Goal: Navigation & Orientation: Find specific page/section

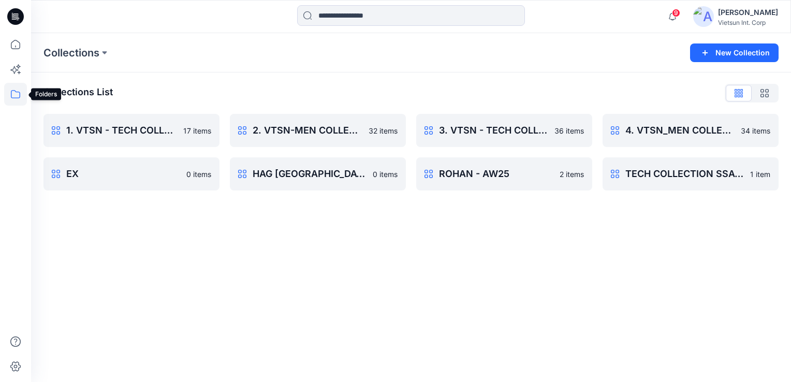
click at [14, 89] on icon at bounding box center [15, 94] width 23 height 23
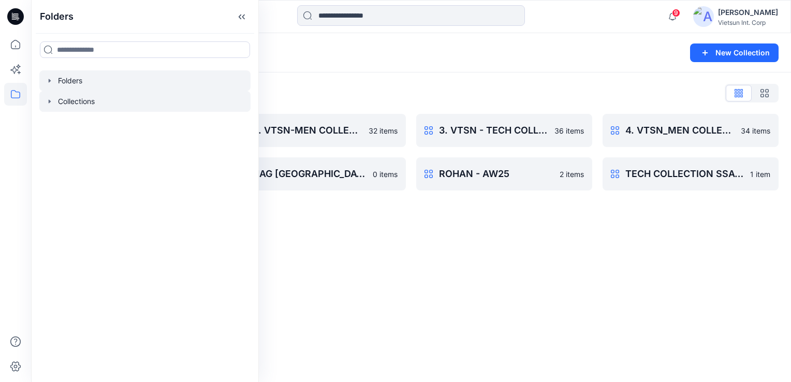
click at [79, 89] on div at bounding box center [144, 80] width 211 height 21
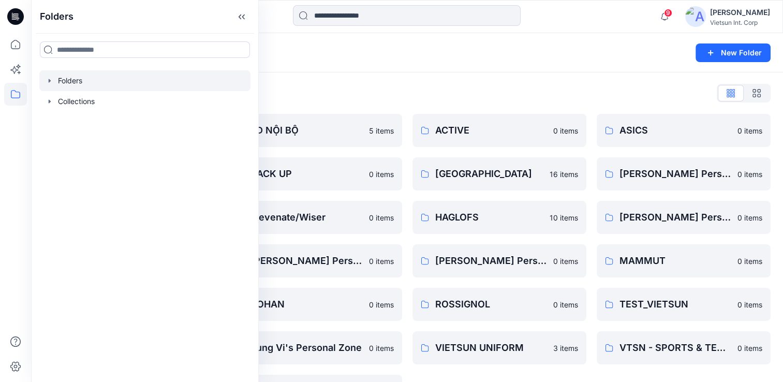
click at [378, 98] on div "Folders List" at bounding box center [406, 93] width 727 height 17
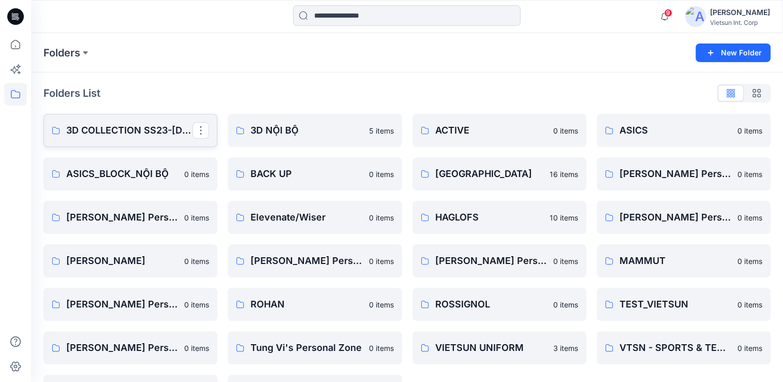
click at [99, 131] on p "3D COLLECTION SS23-[DEMOGRAPHIC_DATA]" at bounding box center [129, 130] width 126 height 14
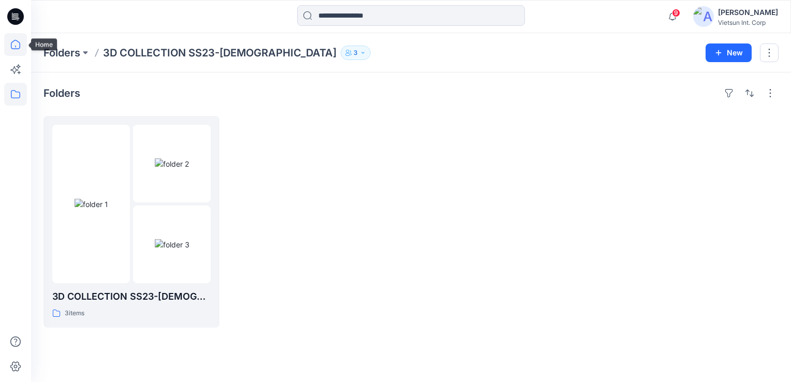
click at [12, 49] on icon at bounding box center [15, 44] width 23 height 23
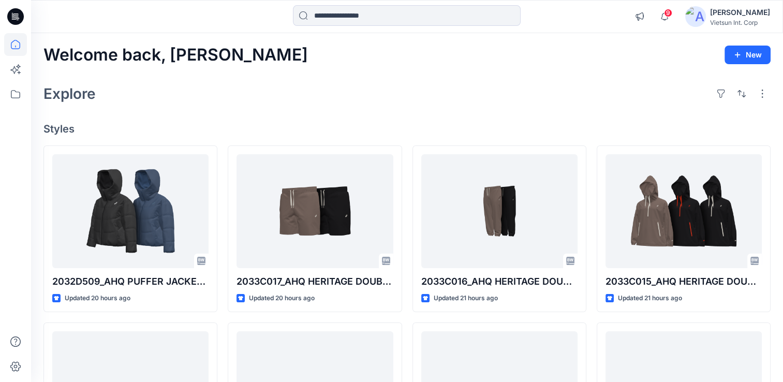
click at [292, 119] on div "Welcome back, [PERSON_NAME] New Explore Styles 2032D509_AHQ PUFFER JACKET WOMEN…" at bounding box center [407, 374] width 752 height 683
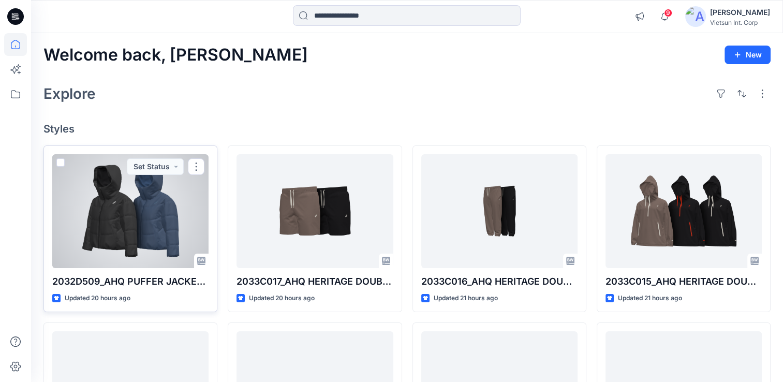
click at [120, 231] on div at bounding box center [130, 211] width 156 height 114
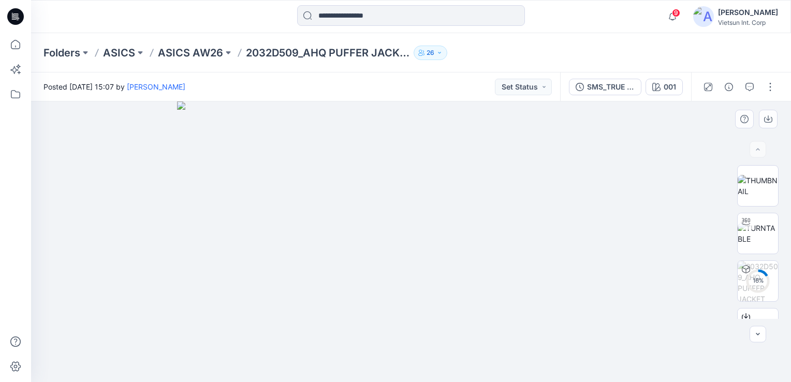
click at [756, 321] on div at bounding box center [411, 241] width 760 height 281
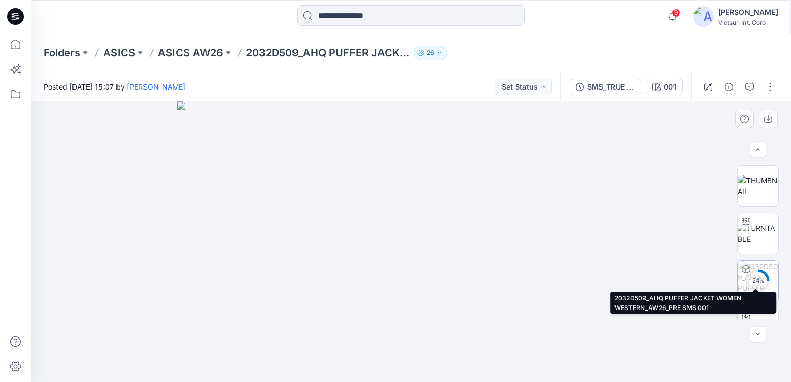
scroll to position [52, 0]
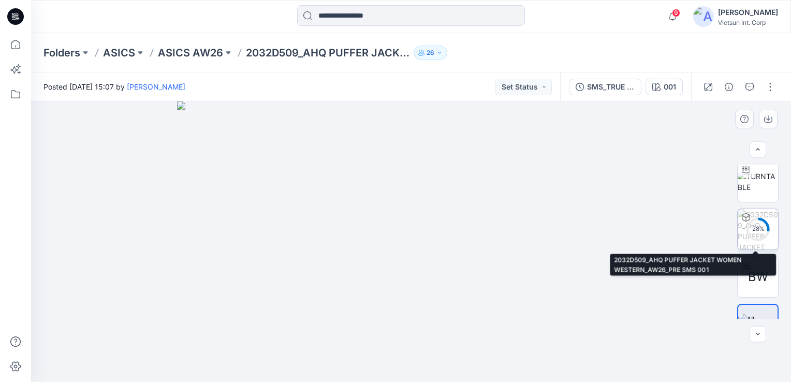
click at [766, 235] on icon at bounding box center [757, 229] width 25 height 25
